Goal: Transaction & Acquisition: Purchase product/service

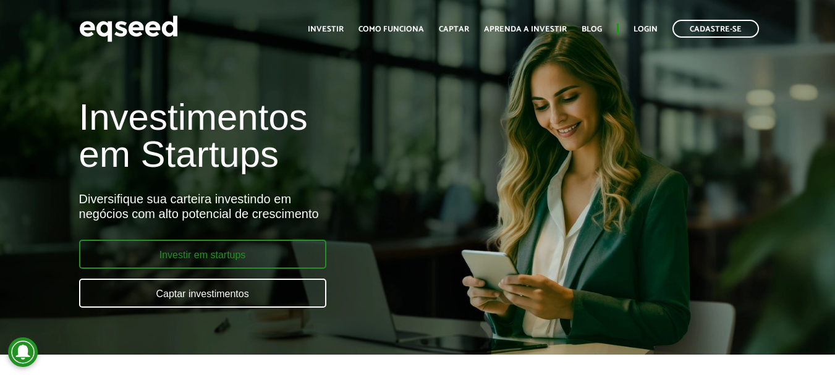
click at [203, 252] on link "Investir em startups" at bounding box center [202, 254] width 247 height 29
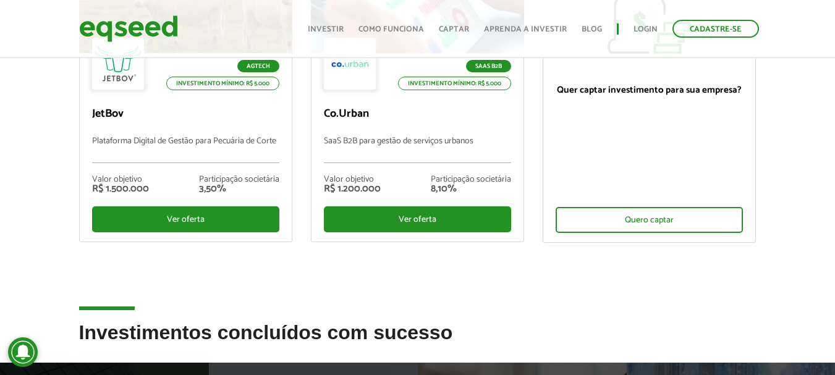
scroll to position [247, 0]
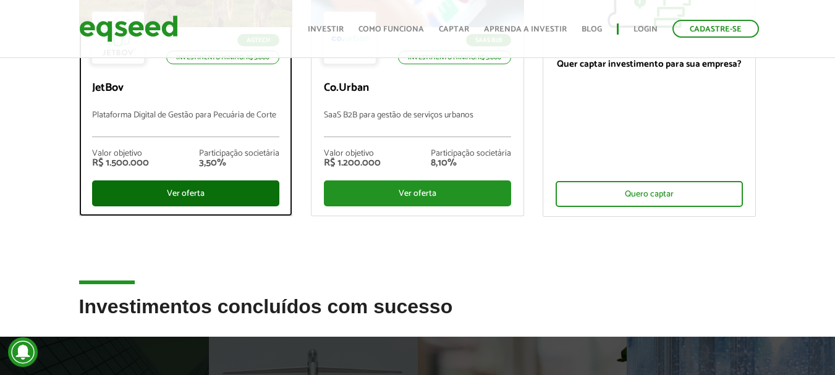
click at [198, 190] on div "Ver oferta" at bounding box center [185, 193] width 187 height 26
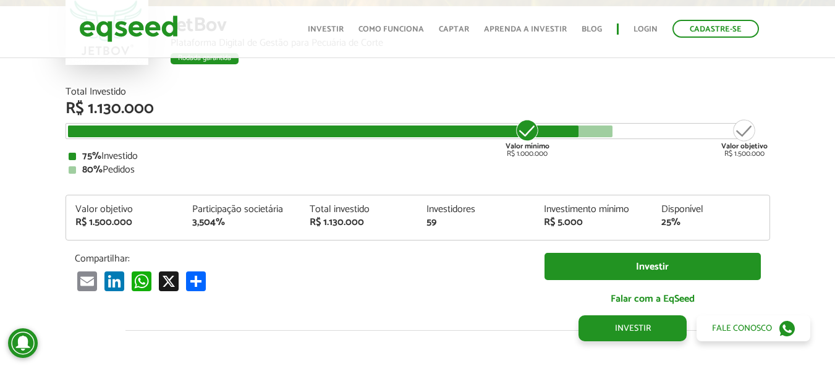
scroll to position [1468, 0]
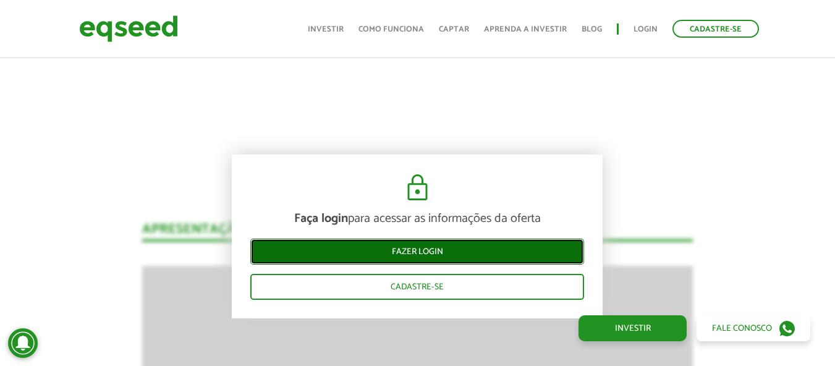
click at [480, 251] on link "Fazer login" at bounding box center [417, 252] width 334 height 26
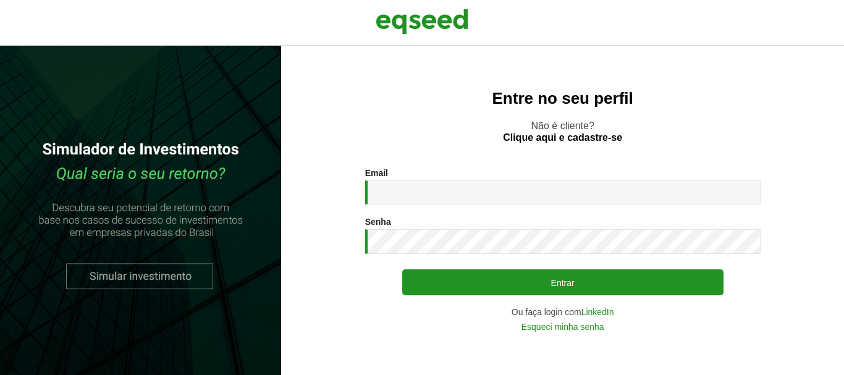
click at [460, 205] on div "Email * Digite seu endereço de e-mail. Senha * Digite a senha que será usada em…" at bounding box center [563, 249] width 396 height 163
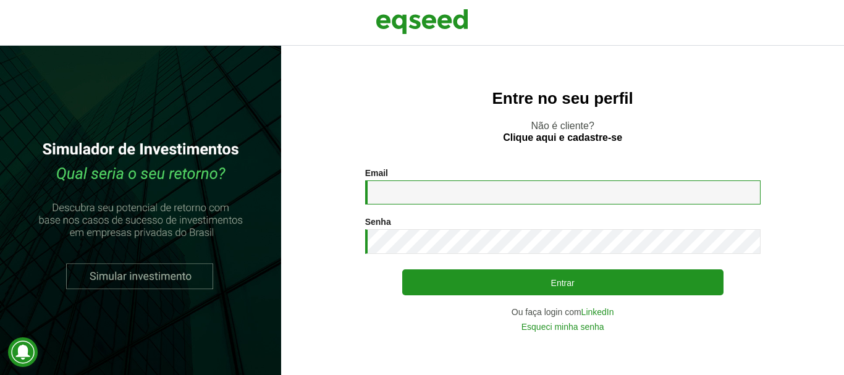
click at [465, 193] on input "Email *" at bounding box center [563, 192] width 396 height 24
type input "**********"
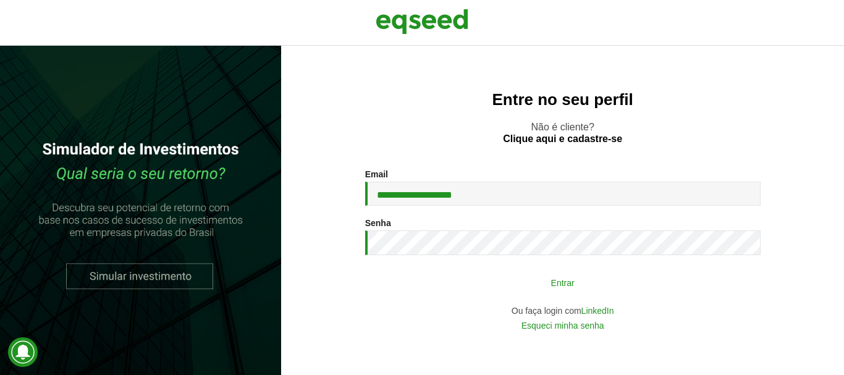
click at [467, 280] on button "Entrar" at bounding box center [562, 282] width 321 height 23
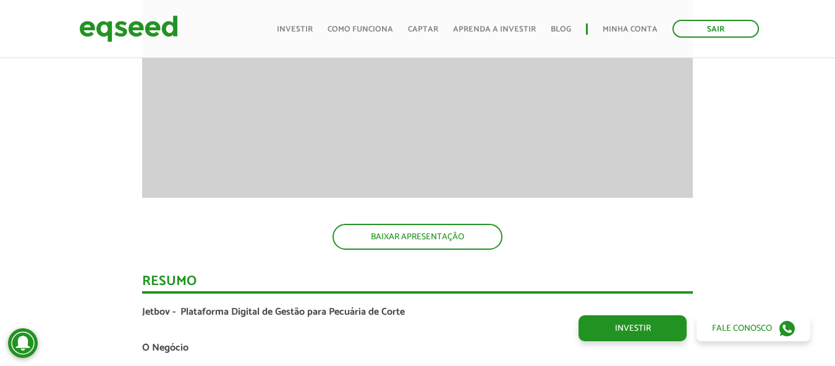
scroll to position [1468, 0]
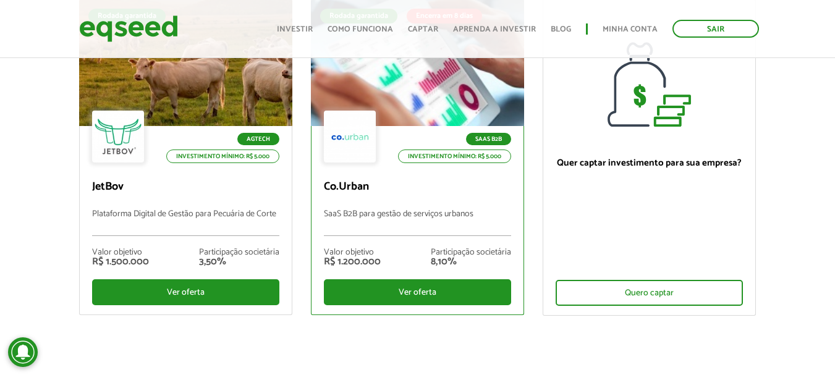
scroll to position [185, 0]
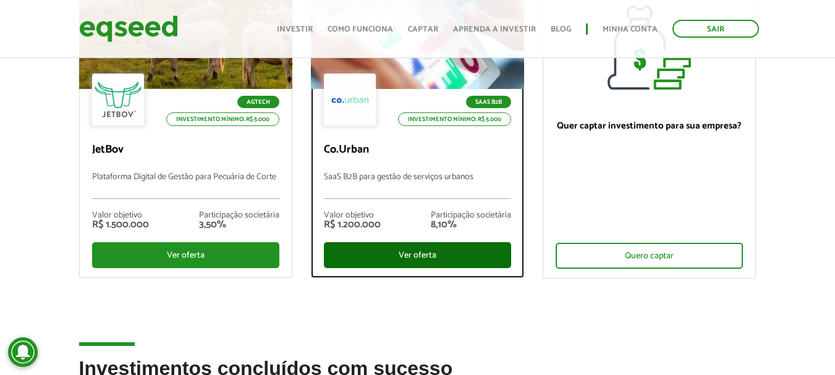
click at [394, 252] on div "Ver oferta" at bounding box center [417, 255] width 187 height 26
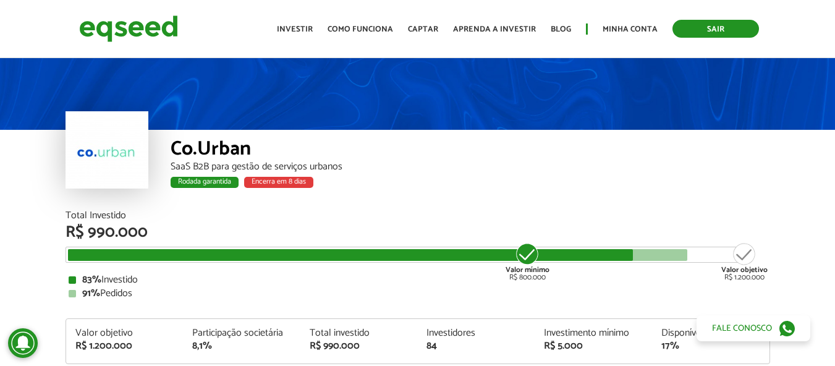
click at [736, 20] on link "Sair" at bounding box center [715, 29] width 87 height 18
